Goal: Complete application form

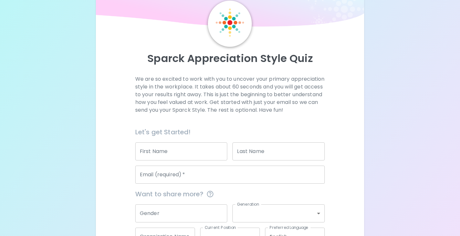
scroll to position [32, 0]
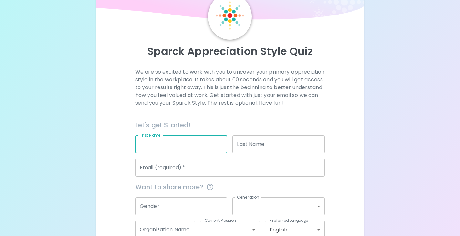
click at [194, 151] on input "First Name" at bounding box center [181, 144] width 92 height 18
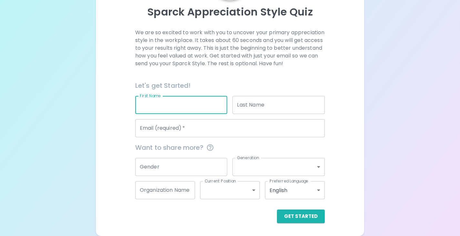
scroll to position [79, 0]
click at [170, 188] on input "Organization Name" at bounding box center [165, 190] width 60 height 18
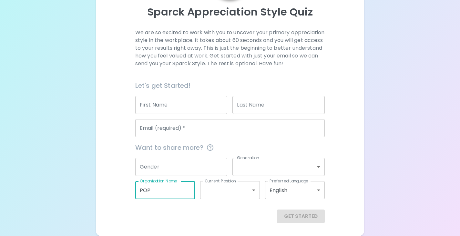
type input "POP"
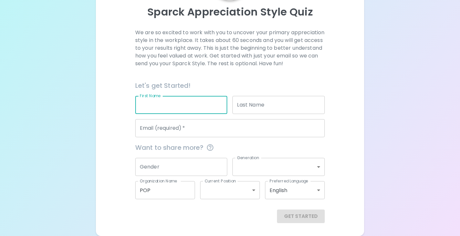
click at [179, 106] on input "First Name" at bounding box center [181, 105] width 92 height 18
type input "[PERSON_NAME]"
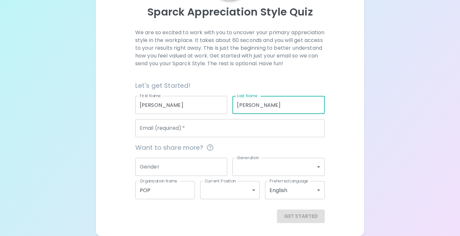
type input "[PERSON_NAME]"
click at [256, 101] on input "[PERSON_NAME]" at bounding box center [278, 105] width 92 height 18
click at [256, 102] on input "[PERSON_NAME]" at bounding box center [278, 105] width 92 height 18
click at [257, 104] on input "[PERSON_NAME]" at bounding box center [278, 105] width 92 height 18
